Goal: Communication & Community: Answer question/provide support

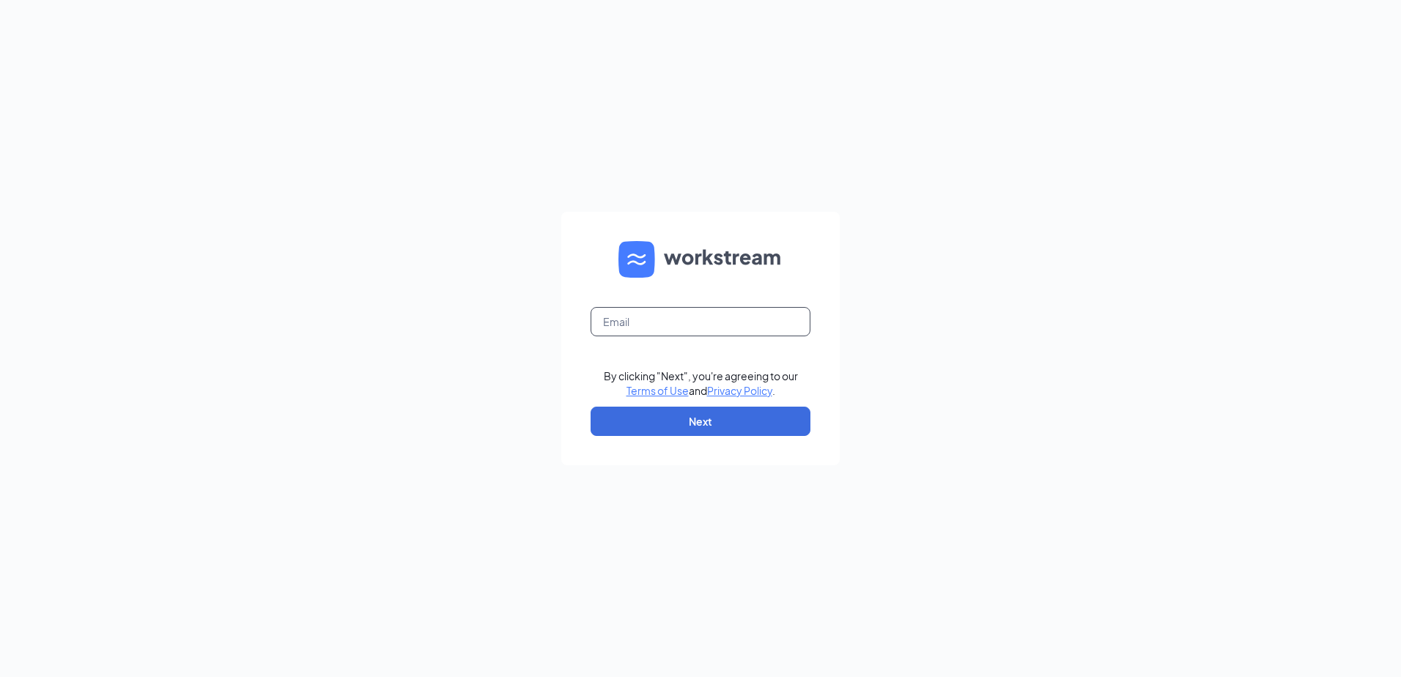
click at [673, 314] on input "text" at bounding box center [701, 321] width 220 height 29
type input "jette.colvin@oldchicagobozeman.com"
click at [673, 423] on button "Next" at bounding box center [701, 421] width 220 height 29
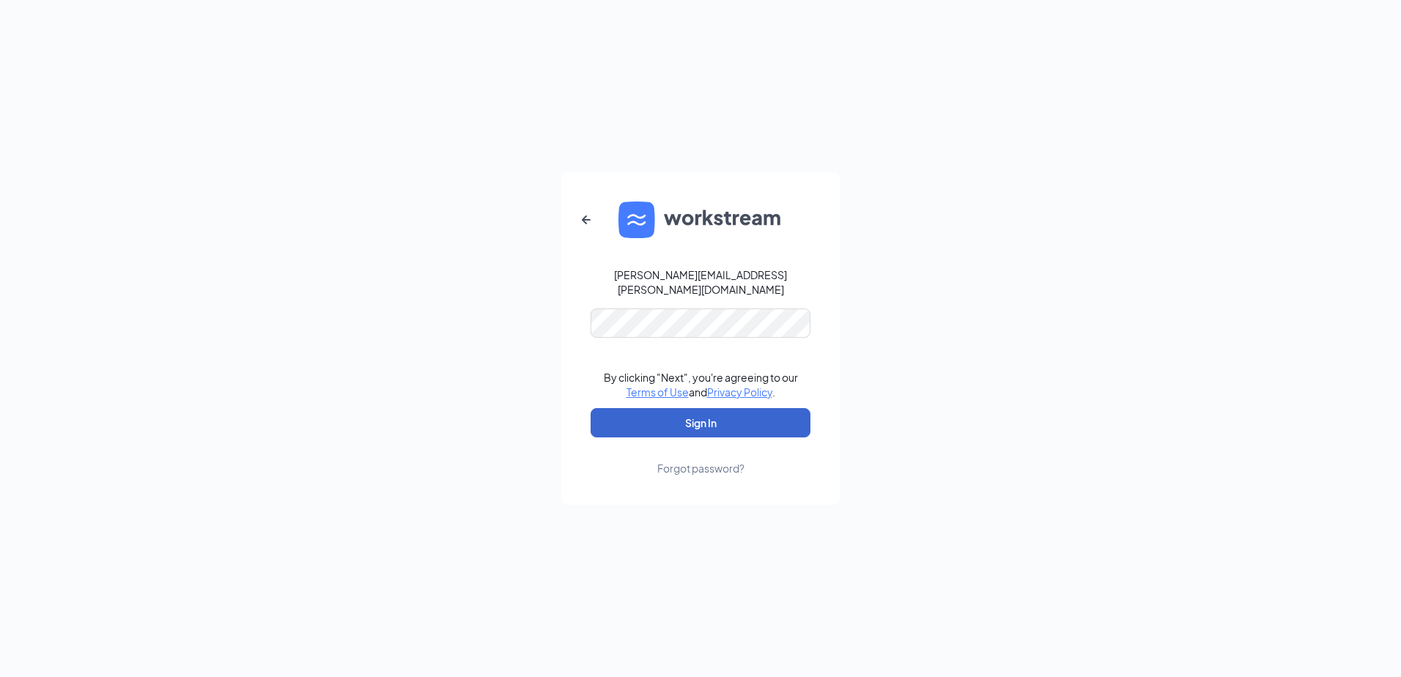
click at [673, 412] on button "Sign In" at bounding box center [701, 422] width 220 height 29
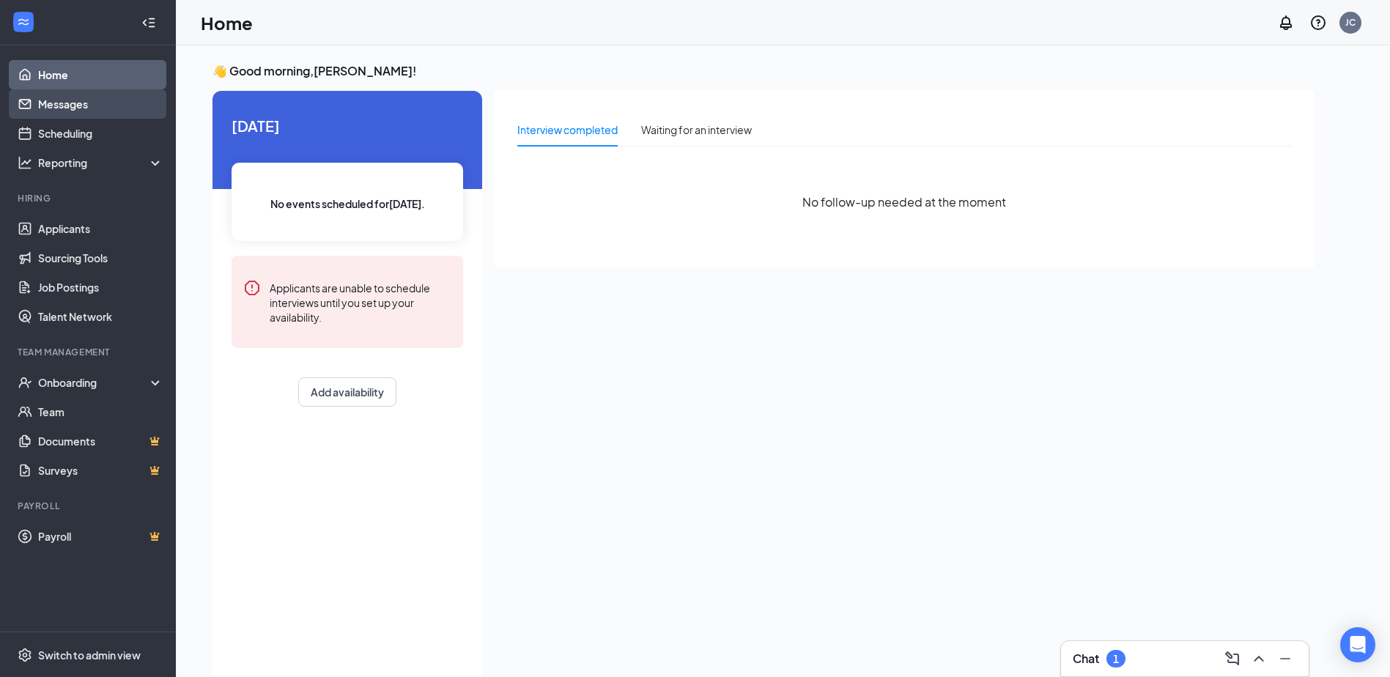
click at [53, 96] on link "Messages" at bounding box center [100, 103] width 125 height 29
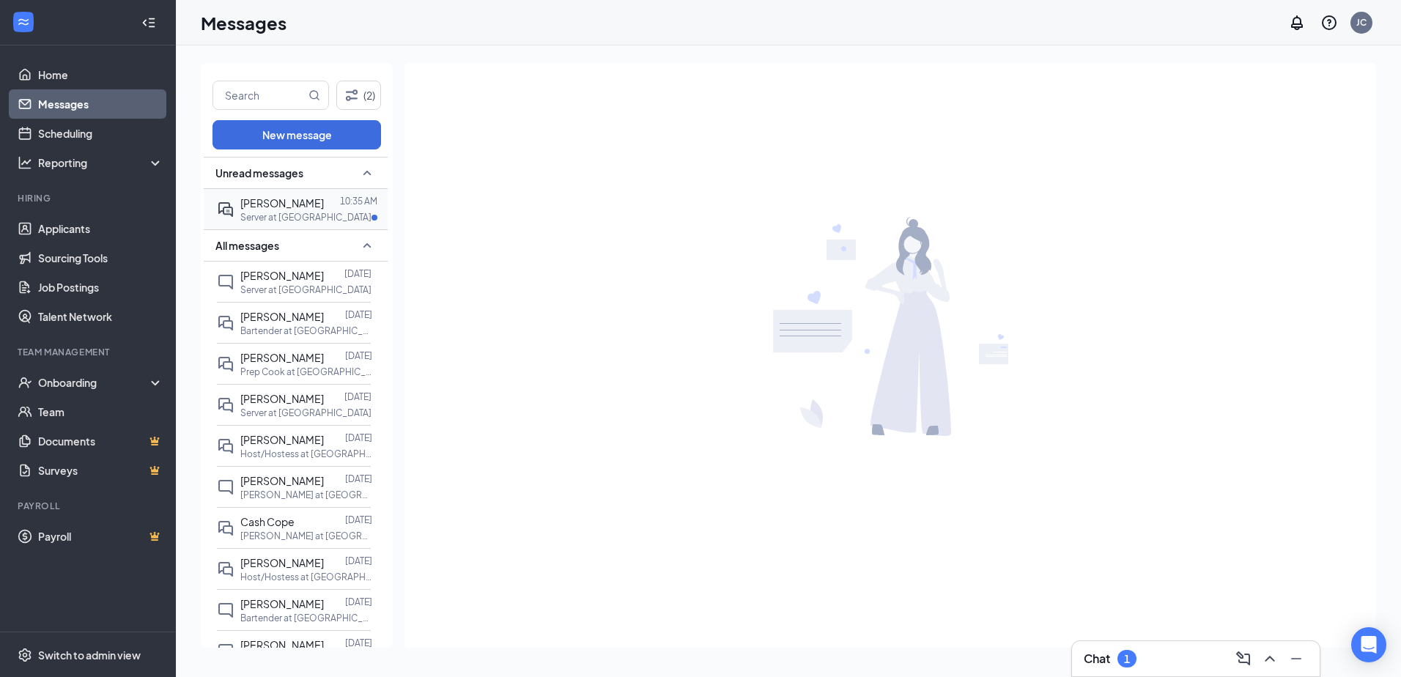
click at [268, 209] on span "[PERSON_NAME]" at bounding box center [282, 202] width 84 height 13
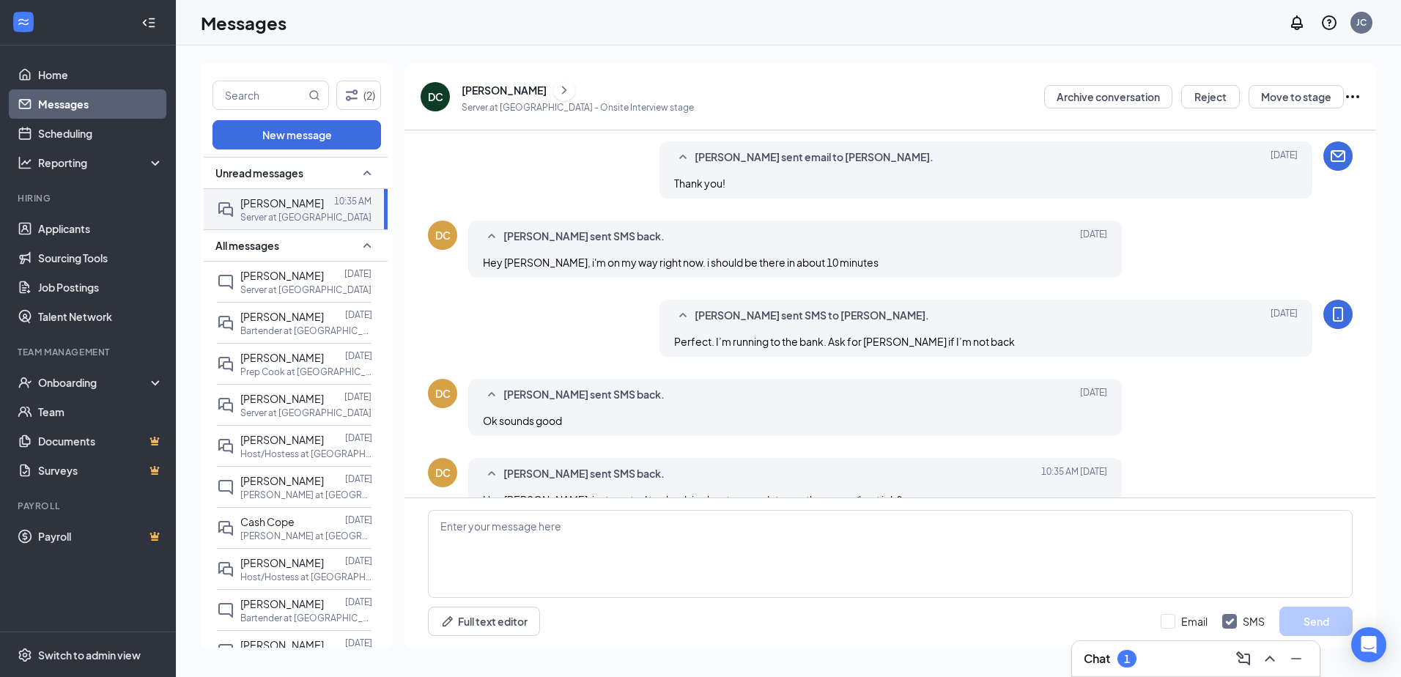
scroll to position [503, 0]
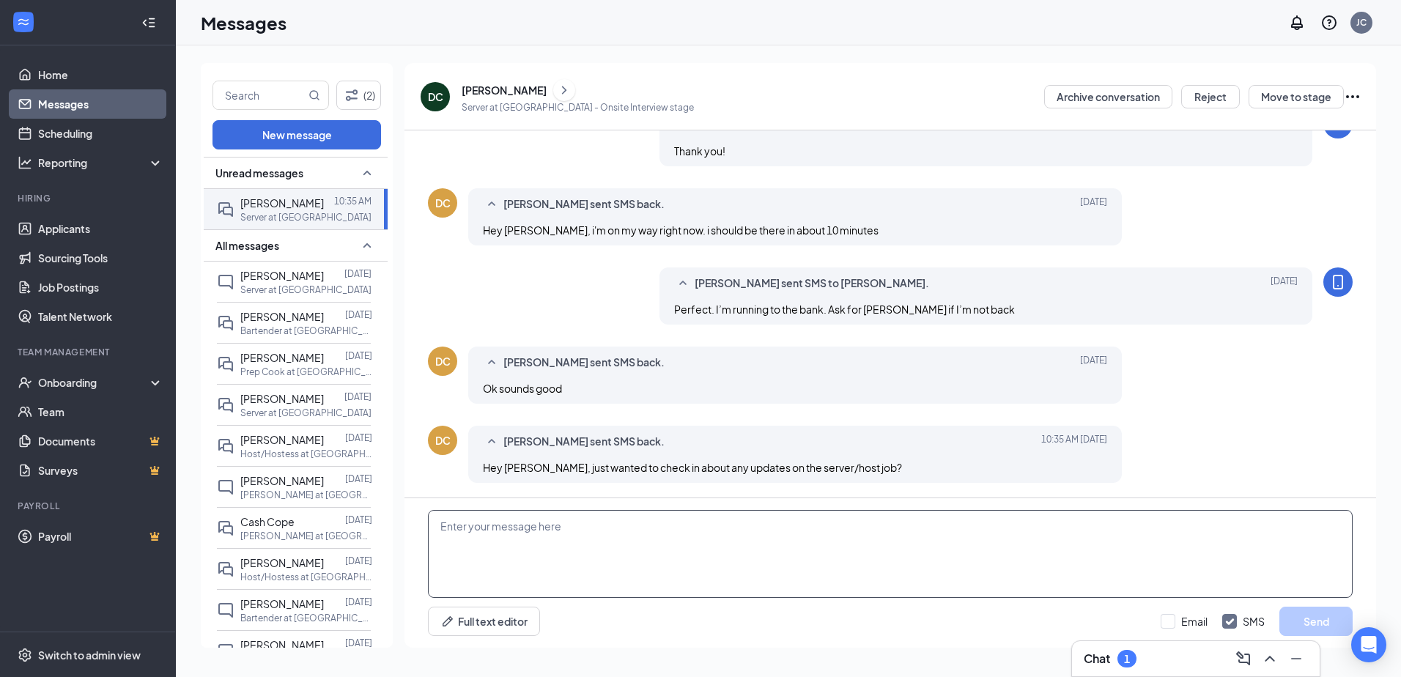
click at [796, 541] on textarea at bounding box center [890, 554] width 925 height 88
type textarea "Hi [PERSON_NAME]. You interviewed with [PERSON_NAME] correct?"
click at [1305, 625] on button "Send" at bounding box center [1315, 621] width 73 height 29
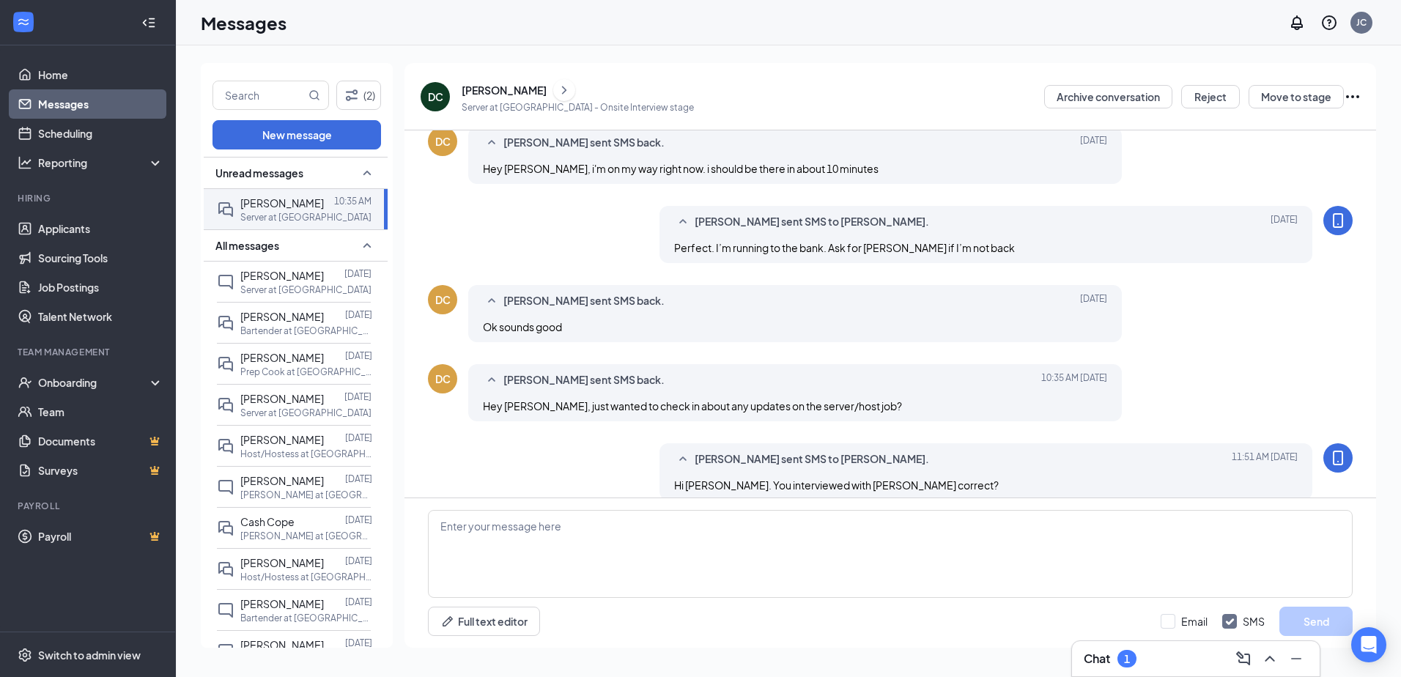
scroll to position [582, 0]
